Goal: Task Accomplishment & Management: Manage account settings

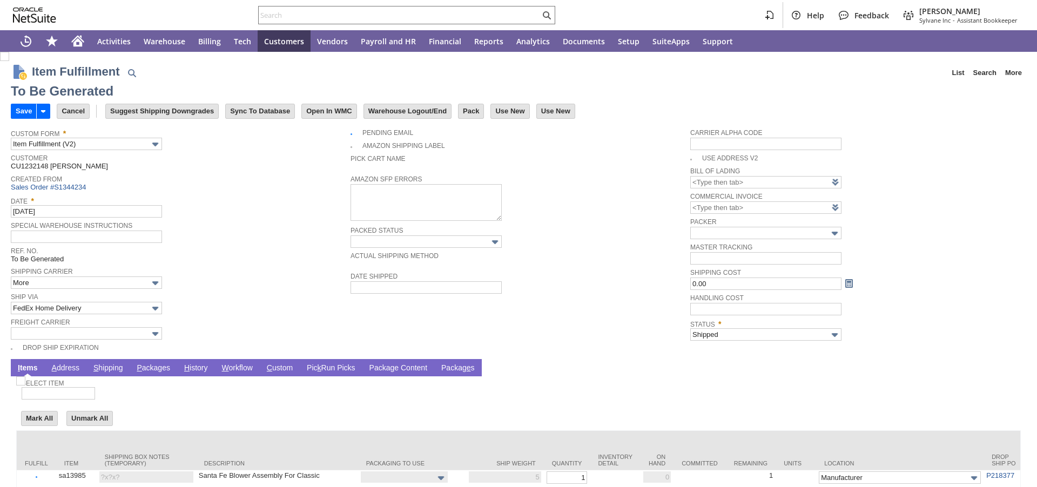
click at [158, 368] on link "P ackages" at bounding box center [153, 368] width 39 height 10
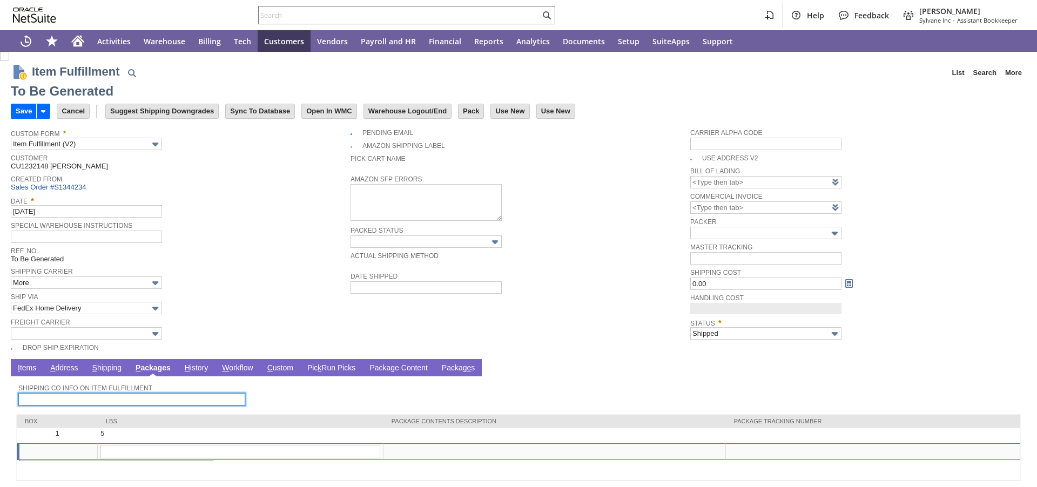
type input "0.00"
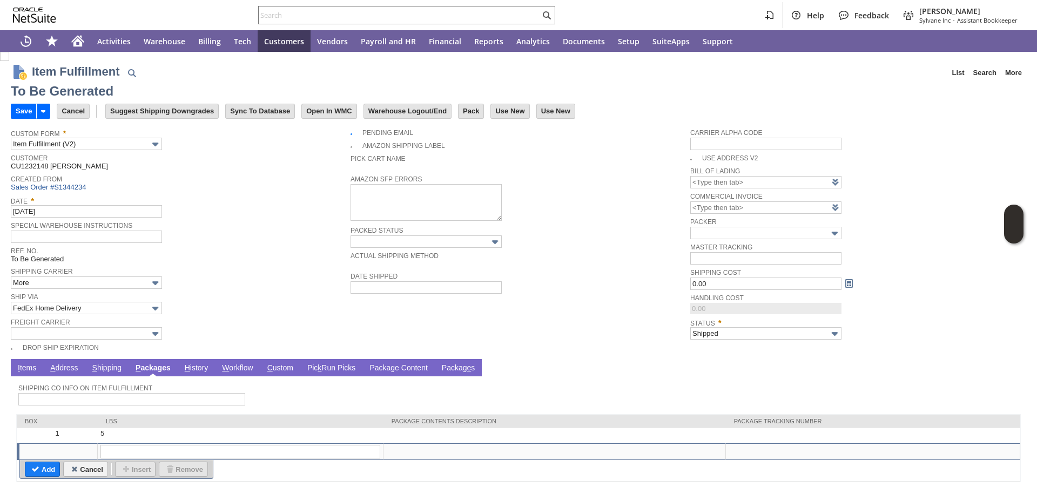
click at [151, 370] on link "P ackages" at bounding box center [153, 368] width 41 height 10
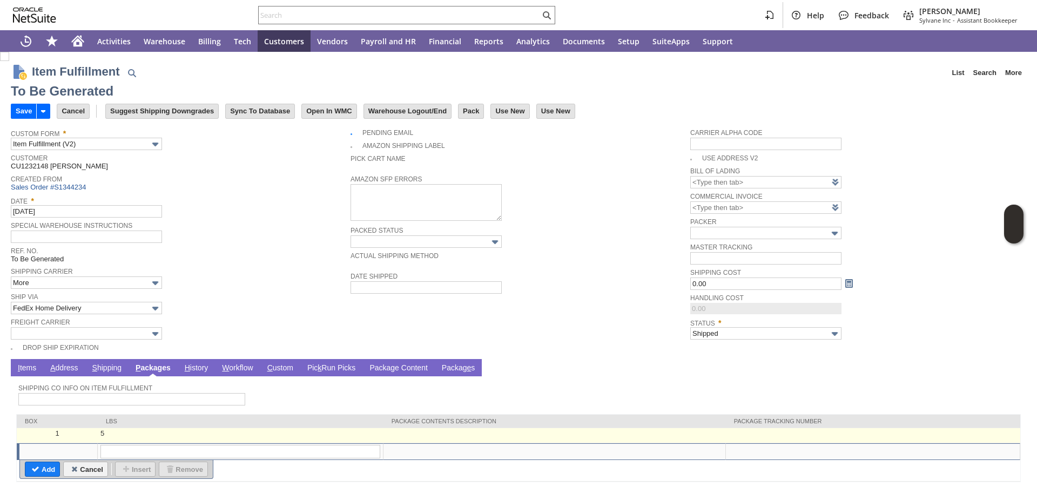
click at [764, 434] on td at bounding box center [873, 435] width 294 height 15
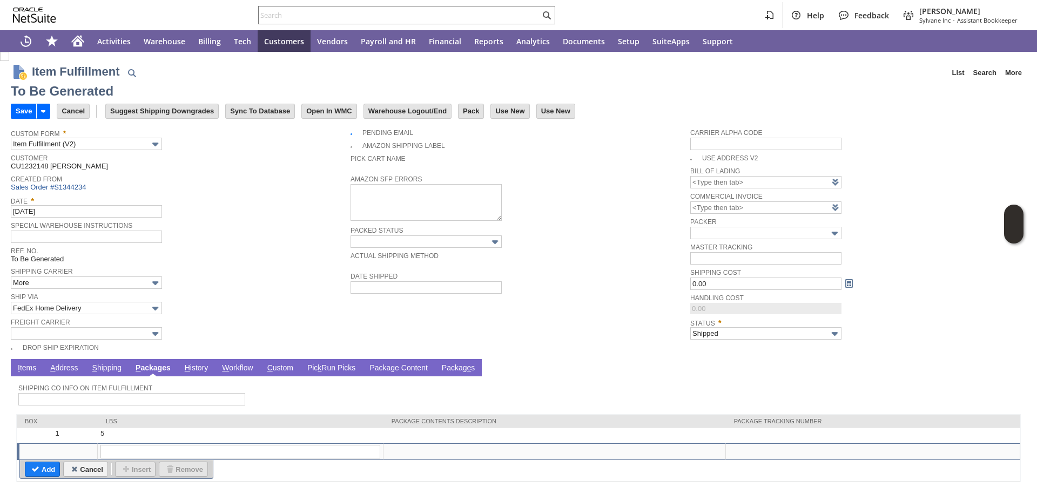
type input "OK"
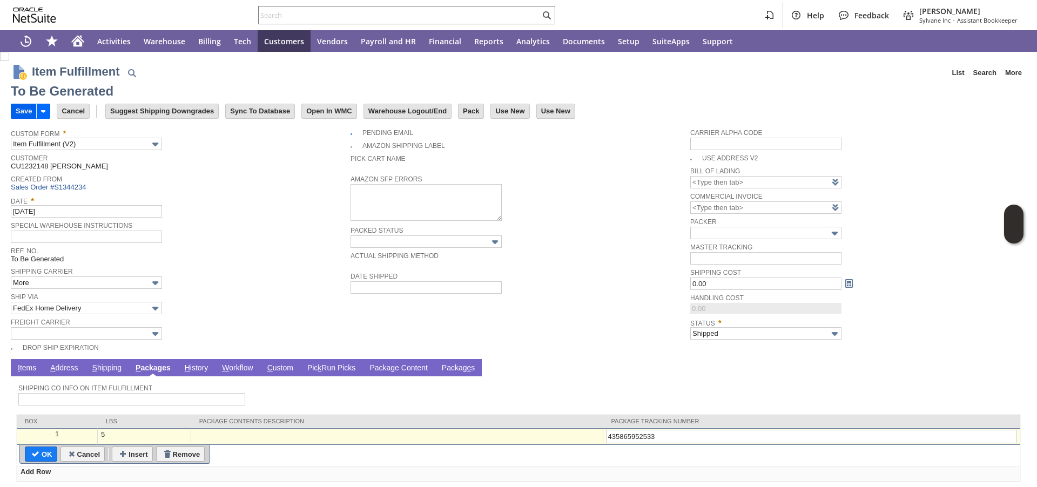
type input "435865952533"
click at [26, 117] on input "Save" at bounding box center [23, 111] width 25 height 14
type input "Add"
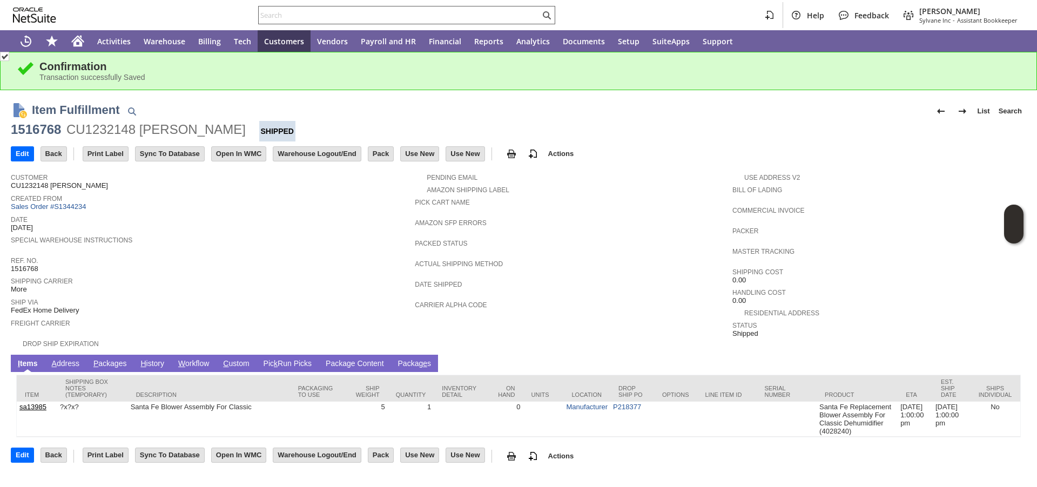
click at [418, 12] on input "text" at bounding box center [399, 15] width 281 height 13
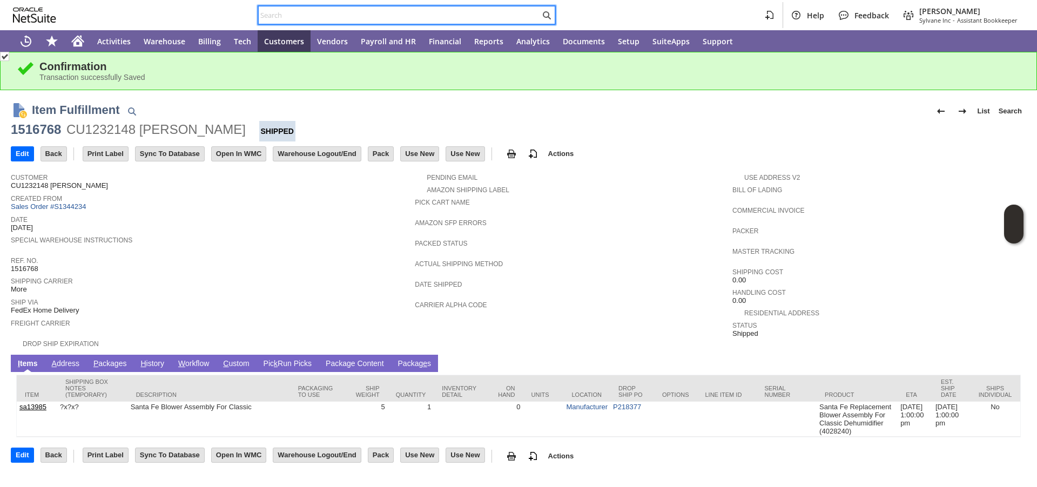
paste input "P218696"
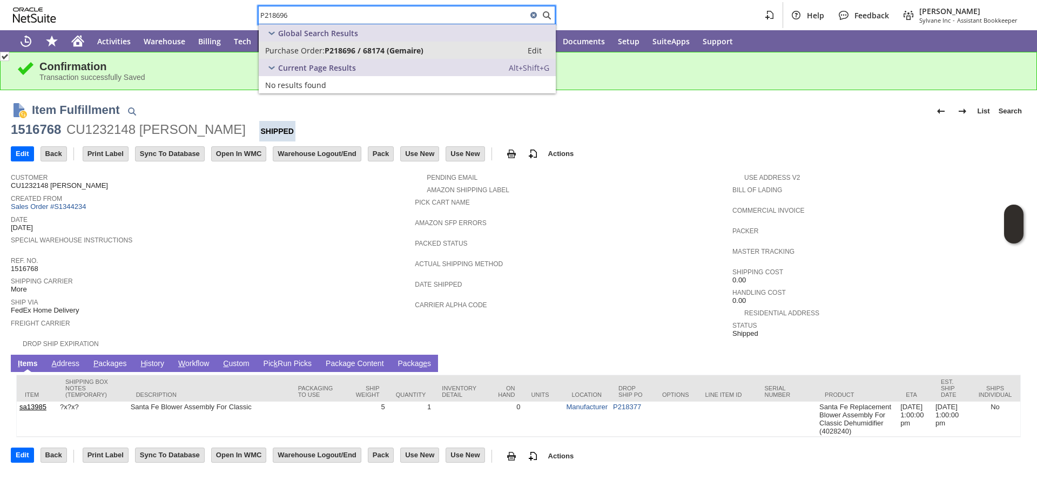
type input "P218696"
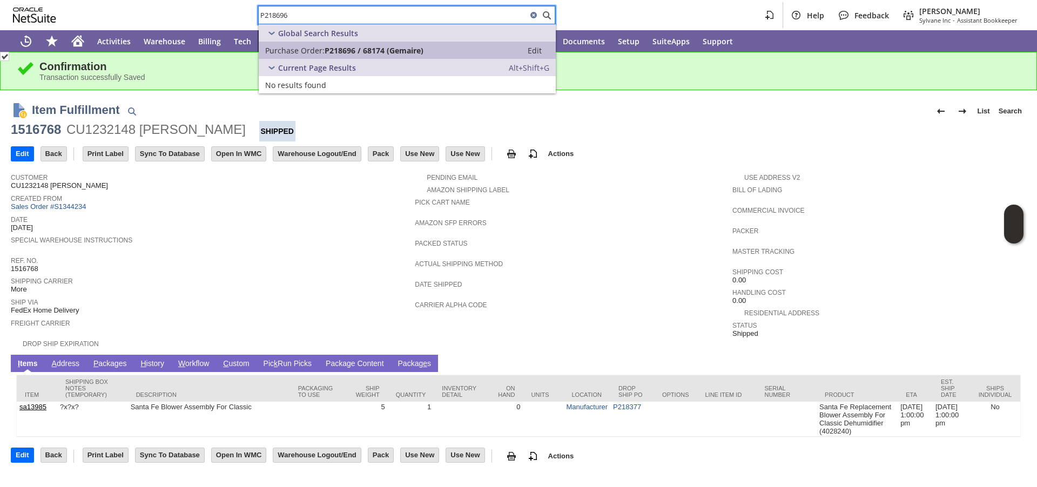
click at [408, 51] on span "P218696 / 68174 (Gemaire)" at bounding box center [374, 50] width 99 height 10
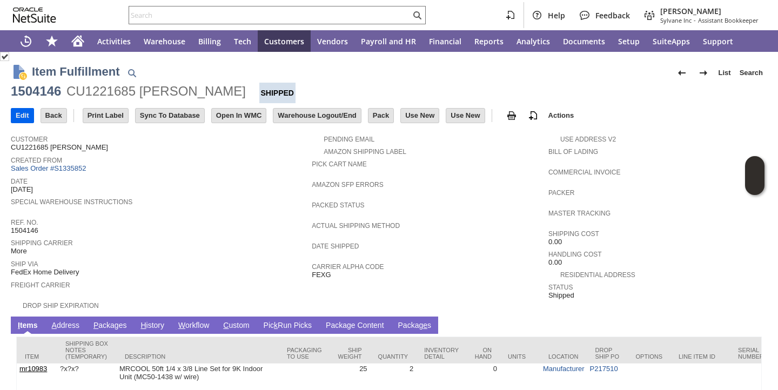
click at [19, 114] on input "Edit" at bounding box center [22, 116] width 22 height 14
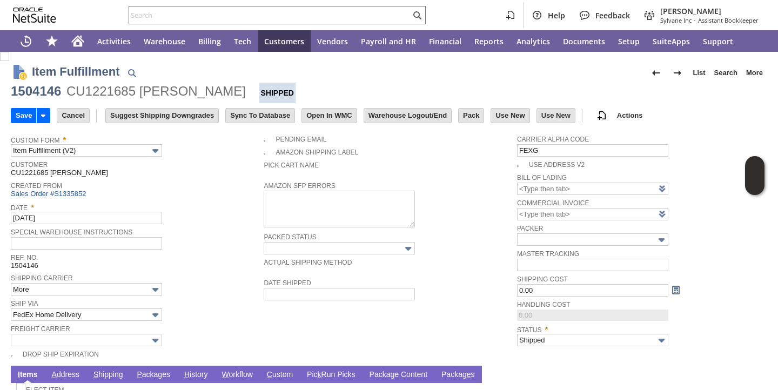
scroll to position [182, 0]
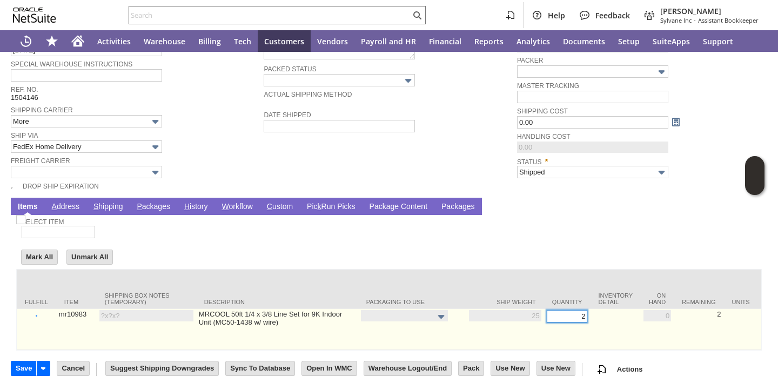
click at [547, 310] on input "2" at bounding box center [567, 316] width 41 height 12
type input "1"
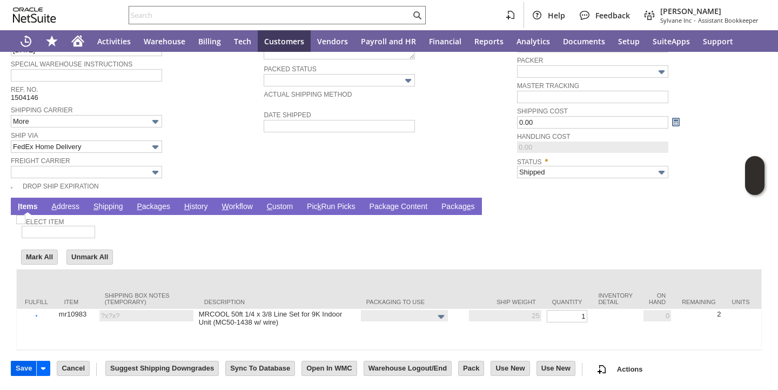
click at [26, 369] on input "Save" at bounding box center [23, 368] width 25 height 14
